Goal: Task Accomplishment & Management: Use online tool/utility

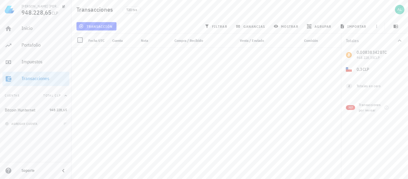
scroll to position [7143, 0]
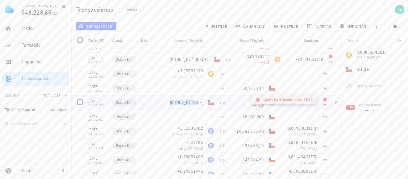
click at [324, 99] on icon at bounding box center [325, 100] width 4 height 4
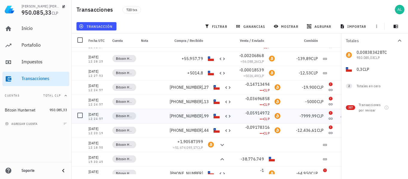
scroll to position [7132, 0]
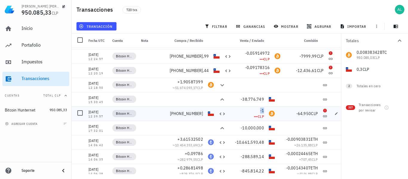
click at [262, 110] on span "-1" at bounding box center [262, 110] width 4 height 5
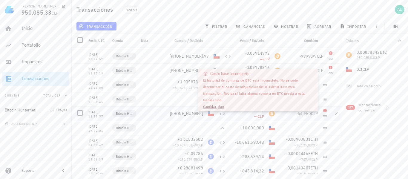
click at [263, 116] on span "CLP" at bounding box center [261, 116] width 6 height 4
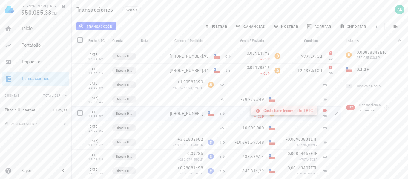
click at [324, 110] on icon at bounding box center [325, 111] width 4 height 4
click at [337, 115] on icon "button" at bounding box center [336, 114] width 4 height 4
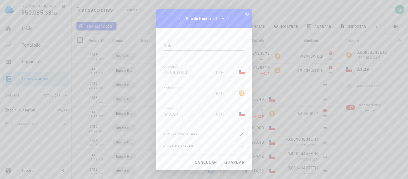
scroll to position [94, 0]
click at [239, 146] on icon "button" at bounding box center [241, 144] width 5 height 7
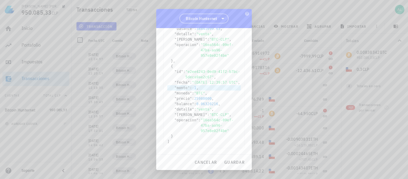
scroll to position [358, 0]
click at [211, 162] on span "cancelar" at bounding box center [205, 161] width 22 height 5
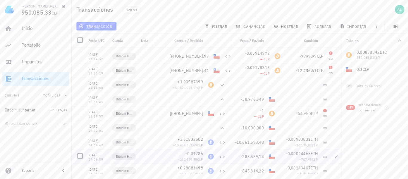
scroll to position [0, 0]
click at [222, 86] on icon at bounding box center [222, 85] width 4 height 2
click at [202, 81] on span "+1,90587399" at bounding box center [190, 81] width 26 height 5
copy span "+1,90587399"
copy span "51.674.093,17"
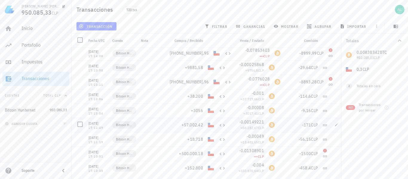
scroll to position [9471, 0]
copy span "-0,00025868"
click at [198, 67] on span "+9881,58" at bounding box center [194, 66] width 18 height 5
copy span "+9881,58"
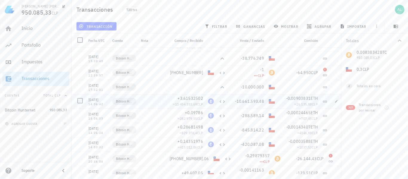
scroll to position [7143, 0]
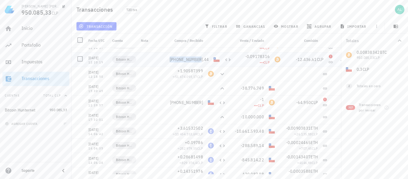
click at [203, 59] on span "[PHONE_NUMBER],44" at bounding box center [188, 59] width 39 height 5
copy span "[PHONE_NUMBER],44"
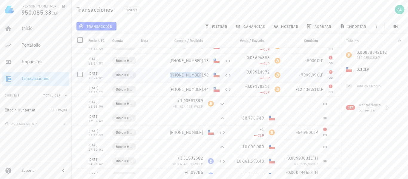
click at [200, 74] on span "[PHONE_NUMBER],99" at bounding box center [188, 74] width 39 height 5
copy span "[PHONE_NUMBER],99"
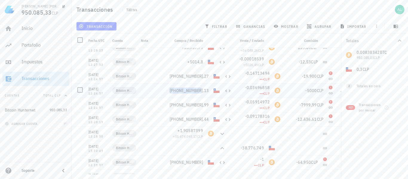
click at [199, 91] on span "[PHONE_NUMBER],13" at bounding box center [188, 90] width 39 height 5
copy span "[PHONE_NUMBER],13"
click at [200, 76] on span "[PHONE_NUMBER],27" at bounding box center [188, 75] width 39 height 5
copy span "[PHONE_NUMBER],27"
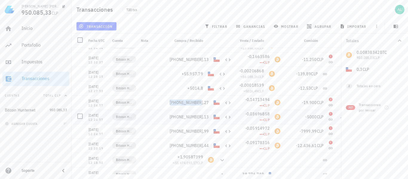
scroll to position [7054, 0]
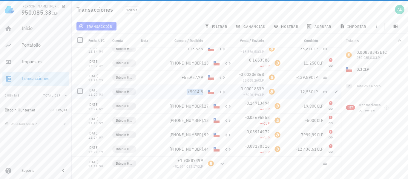
click at [201, 93] on span "+5014,8" at bounding box center [195, 91] width 16 height 5
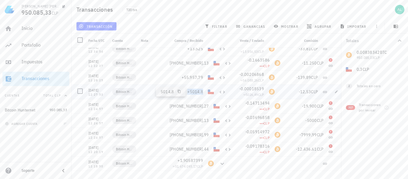
copy span "+5014,8"
click at [203, 76] on span "+55.957,79" at bounding box center [192, 77] width 22 height 5
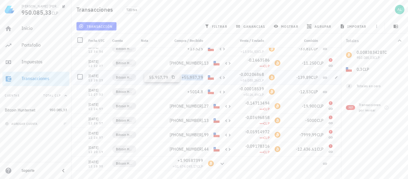
copy span "+55.957,79"
click at [200, 62] on span "[PHONE_NUMBER],13" at bounding box center [188, 62] width 39 height 5
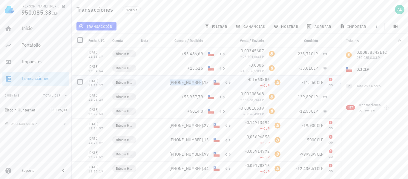
scroll to position [7024, 0]
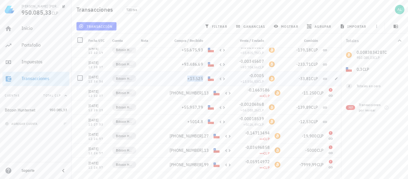
click at [201, 78] on span "+13.525" at bounding box center [195, 78] width 16 height 5
click at [192, 64] on span "+93.486,69" at bounding box center [192, 63] width 22 height 5
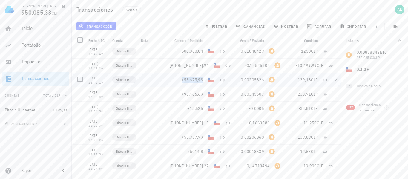
click at [199, 78] on span "+55.675,93" at bounding box center [192, 79] width 22 height 5
click at [197, 67] on span "[PHONE_NUMBER],94" at bounding box center [188, 65] width 39 height 5
click at [197, 50] on span "+500.000,04" at bounding box center [191, 50] width 24 height 5
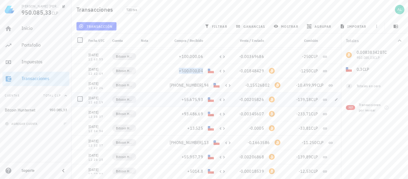
scroll to position [6964, 0]
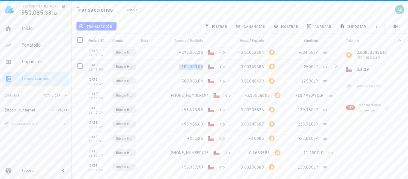
click at [196, 66] on span "+100.000,06" at bounding box center [191, 66] width 24 height 5
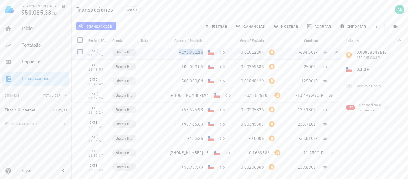
click at [196, 51] on span "+273.801,18" at bounding box center [191, 52] width 24 height 5
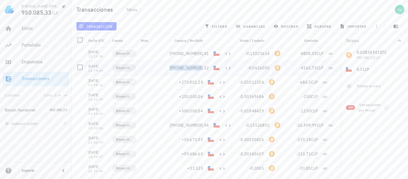
click at [201, 66] on span "[PHONE_NUMBER],52" at bounding box center [188, 67] width 39 height 5
click at [197, 54] on span "[PHONE_NUMBER],41" at bounding box center [188, 53] width 39 height 5
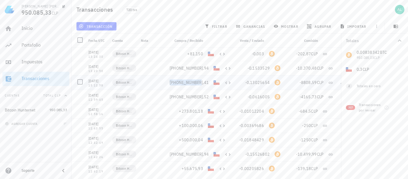
scroll to position [6904, 0]
click at [202, 69] on span "[PHONE_NUMBER],94" at bounding box center [188, 68] width 39 height 5
click at [197, 56] on span "+81.150" at bounding box center [195, 54] width 16 height 5
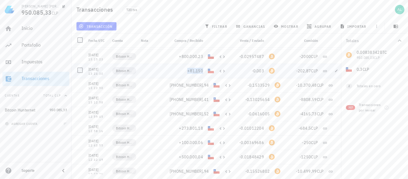
scroll to position [6845, 0]
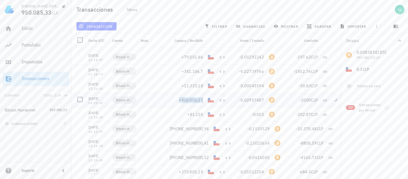
click at [195, 98] on span "+800.000,23" at bounding box center [191, 99] width 24 height 5
click at [202, 115] on span "+81.150" at bounding box center [195, 114] width 16 height 5
click at [199, 99] on span "+800.000,23" at bounding box center [191, 99] width 24 height 5
click at [199, 87] on span "+12.333,18" at bounding box center [192, 85] width 22 height 5
click at [200, 71] on span "+741.106,7" at bounding box center [192, 71] width 22 height 5
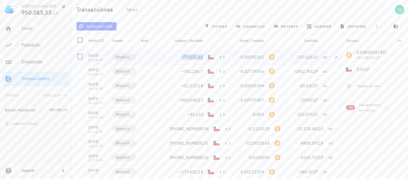
click at [195, 58] on span "+79.051,46" at bounding box center [192, 56] width 22 height 5
click at [201, 71] on span "+741.106,7" at bounding box center [192, 71] width 22 height 5
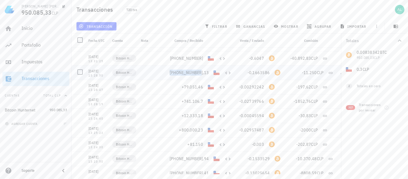
click at [202, 72] on span "[PHONE_NUMBER],13" at bounding box center [188, 72] width 39 height 5
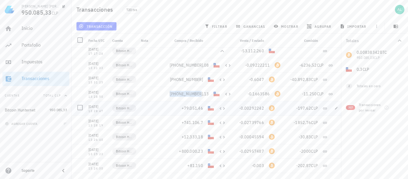
scroll to position [6785, 0]
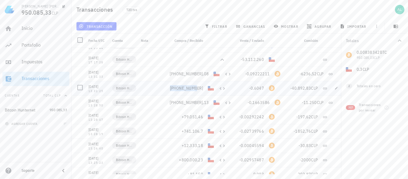
click at [201, 90] on span "[PHONE_NUMBER]" at bounding box center [186, 87] width 33 height 5
click at [196, 73] on span "[PHONE_NUMBER],08" at bounding box center [188, 73] width 39 height 5
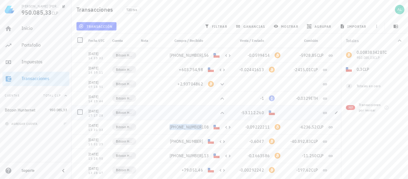
scroll to position [6725, 0]
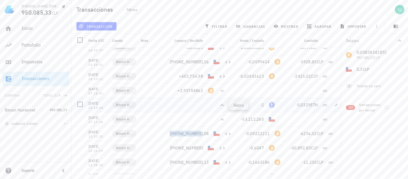
click at [222, 104] on icon at bounding box center [222, 105] width 4 height 2
click at [262, 105] on span "-1" at bounding box center [262, 104] width 4 height 5
click at [222, 90] on icon at bounding box center [221, 90] width 7 height 7
click at [200, 76] on span "+603.754,98" at bounding box center [191, 75] width 24 height 5
click at [202, 61] on span "[PHONE_NUMBER],56" at bounding box center [188, 61] width 39 height 5
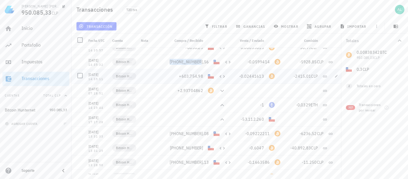
scroll to position [6695, 0]
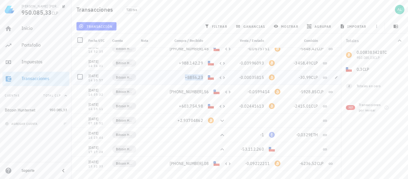
click at [201, 77] on span "+8856,23" at bounding box center [194, 77] width 18 height 5
click at [201, 62] on span "+988.142,29" at bounding box center [191, 62] width 24 height 5
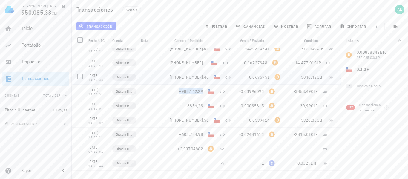
scroll to position [6666, 0]
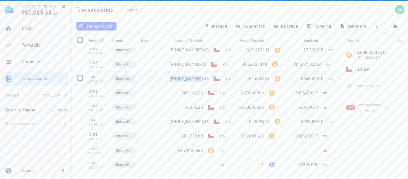
click at [202, 79] on span "[PHONE_NUMBER],48" at bounding box center [188, 78] width 39 height 5
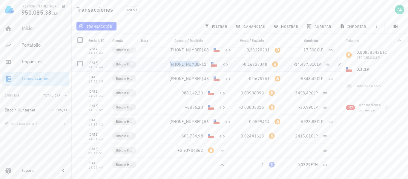
click at [192, 64] on span "[PHONE_NUMBER],1" at bounding box center [187, 63] width 37 height 5
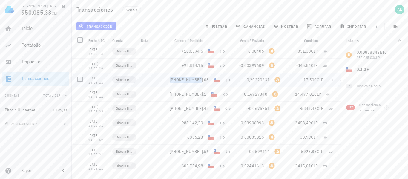
click at [200, 81] on span "[PHONE_NUMBER],08" at bounding box center [188, 79] width 39 height 5
click at [202, 65] on span "+98.814,15" at bounding box center [192, 65] width 22 height 5
click at [201, 52] on span "+100.394,5" at bounding box center [192, 50] width 22 height 5
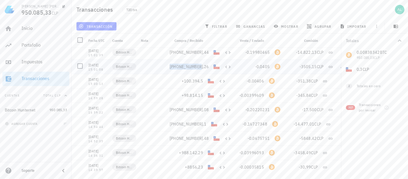
click at [201, 67] on span "[PHONE_NUMBER],26" at bounding box center [188, 66] width 39 height 5
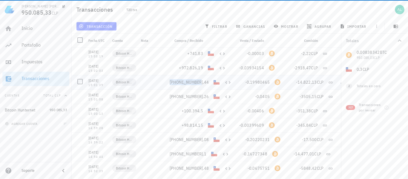
click at [199, 82] on span "[PHONE_NUMBER],44" at bounding box center [188, 81] width 39 height 5
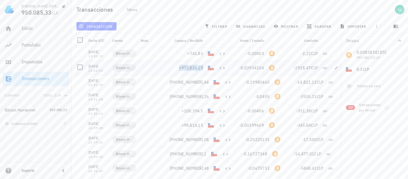
click at [201, 67] on span "+972.826,19" at bounding box center [191, 67] width 24 height 5
